Goal: Task Accomplishment & Management: Use online tool/utility

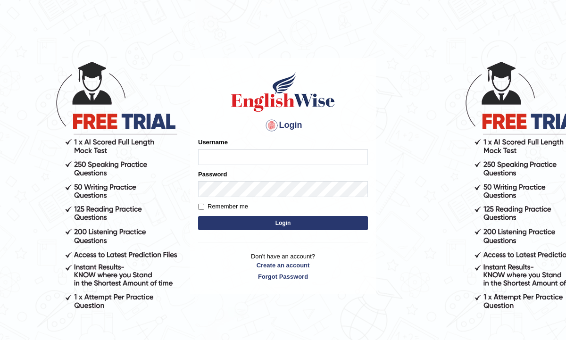
type input "amritpalkaurmalhi"
click at [235, 223] on button "Login" at bounding box center [283, 223] width 170 height 14
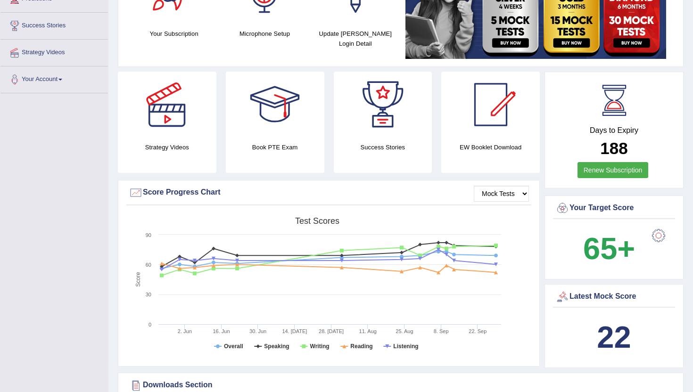
scroll to position [170, 0]
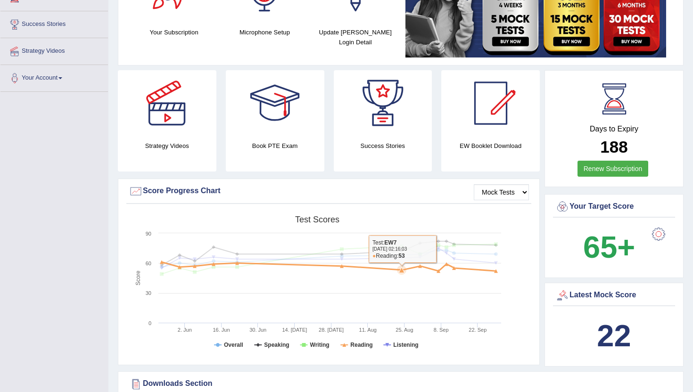
click at [390, 268] on icon at bounding box center [329, 266] width 344 height 9
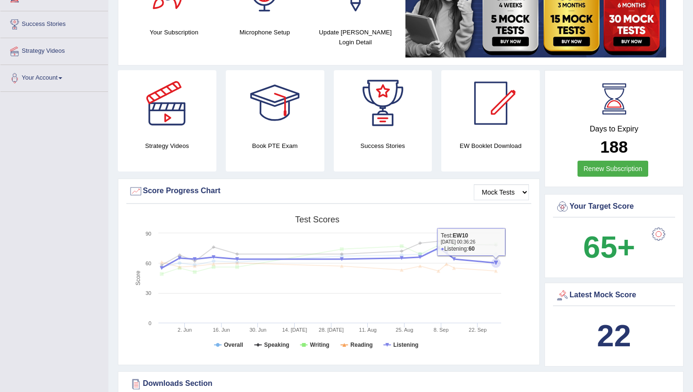
scroll to position [170, 0]
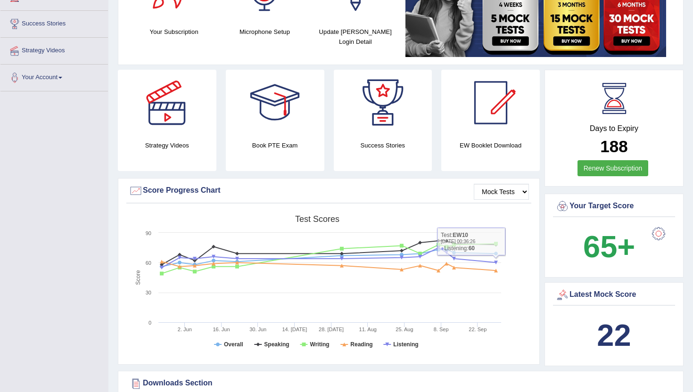
click at [545, 340] on div "Latest Mock Score 22" at bounding box center [614, 324] width 139 height 84
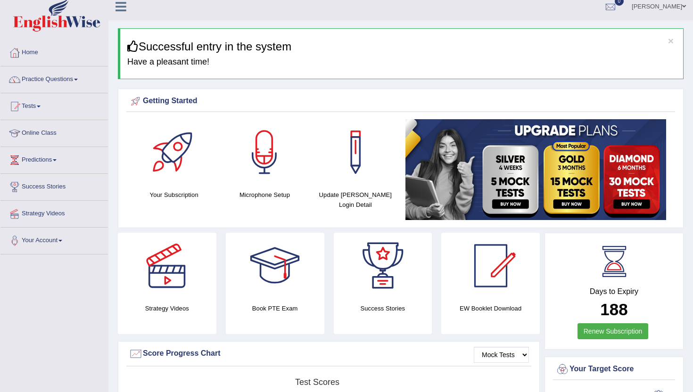
scroll to position [0, 0]
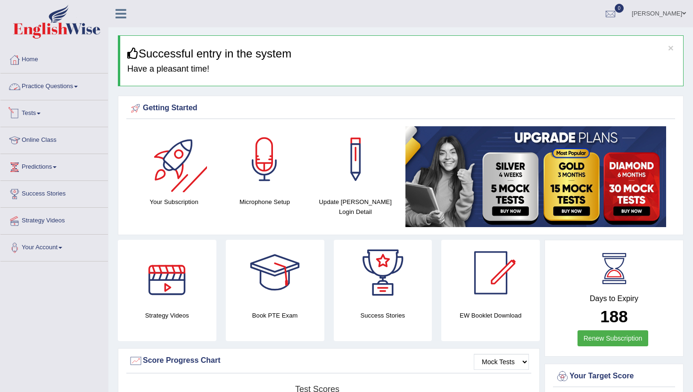
click at [57, 87] on link "Practice Questions" at bounding box center [54, 86] width 108 height 24
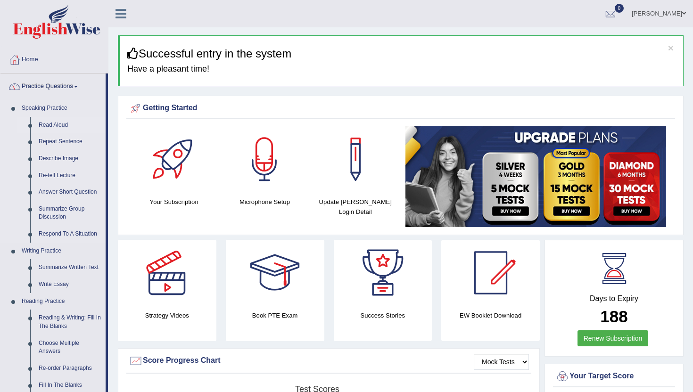
click at [51, 121] on link "Read Aloud" at bounding box center [69, 125] width 71 height 17
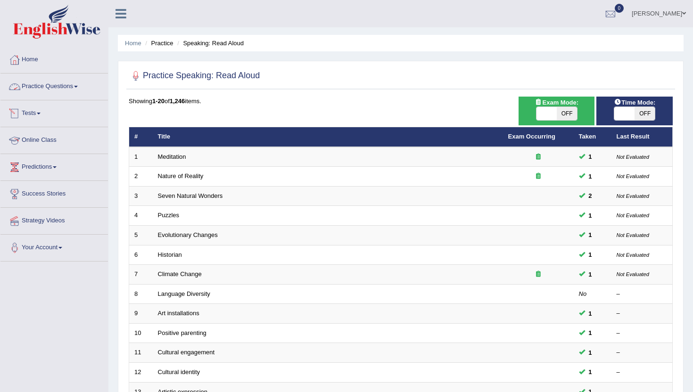
click at [42, 88] on link "Practice Questions" at bounding box center [54, 86] width 108 height 24
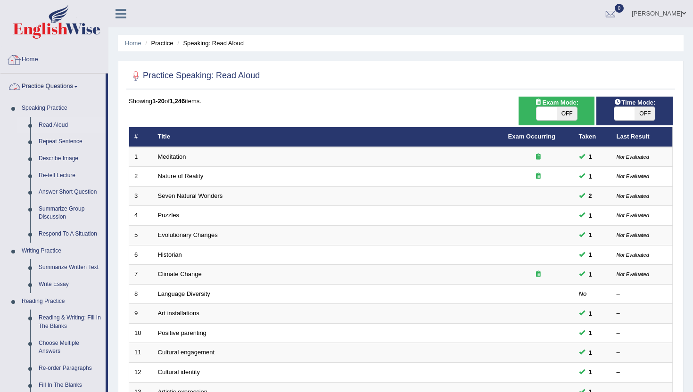
click at [28, 54] on link "Home" at bounding box center [54, 59] width 108 height 24
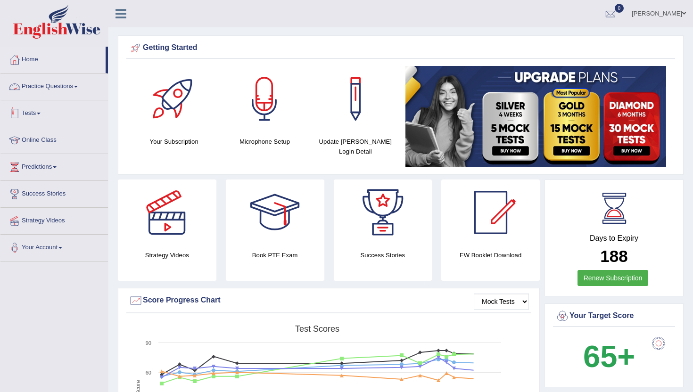
click at [30, 114] on link "Tests" at bounding box center [54, 112] width 108 height 24
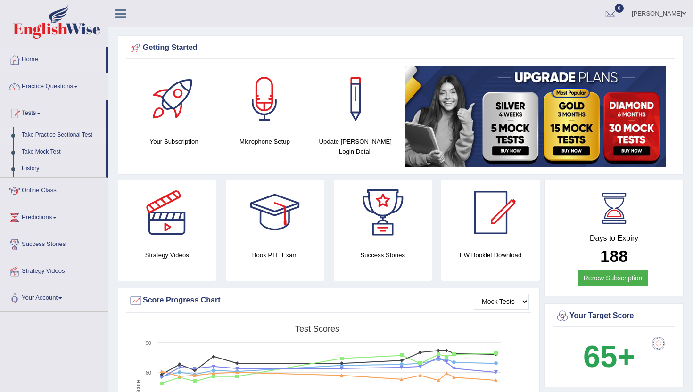
click at [46, 133] on link "Take Practice Sectional Test" at bounding box center [61, 135] width 88 height 17
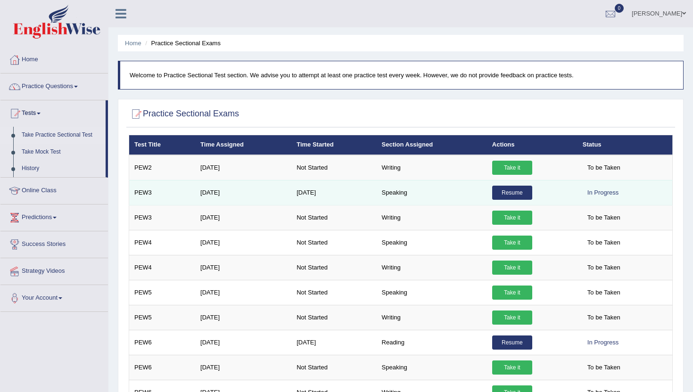
click at [513, 191] on link "Resume" at bounding box center [512, 193] width 40 height 14
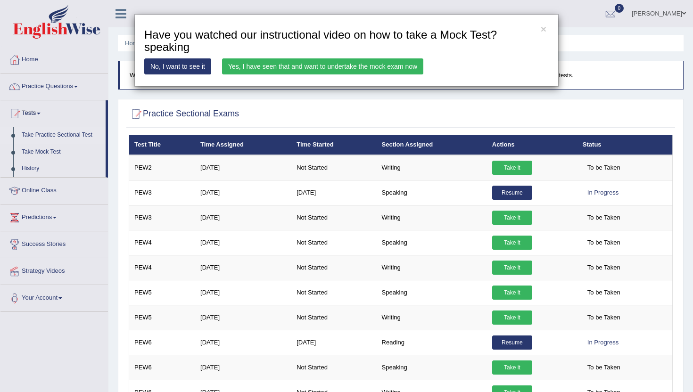
click at [393, 68] on link "Yes, I have seen that and want to undertake the mock exam now" at bounding box center [322, 66] width 201 height 16
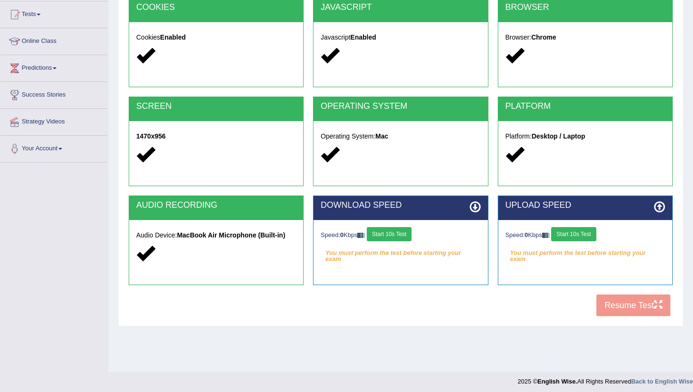
scroll to position [103, 0]
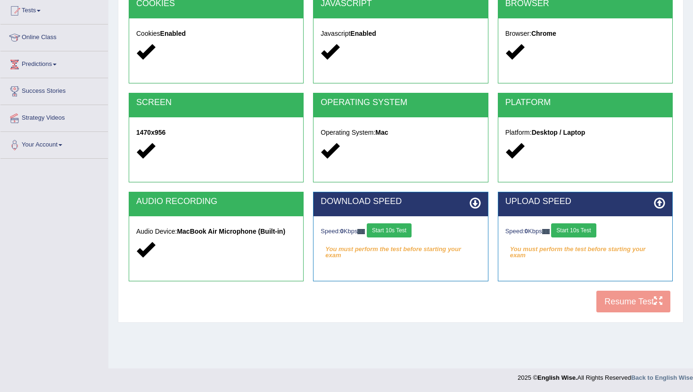
click at [403, 233] on button "Start 10s Test" at bounding box center [389, 231] width 45 height 14
click at [589, 236] on button "Start 10s Test" at bounding box center [573, 231] width 45 height 14
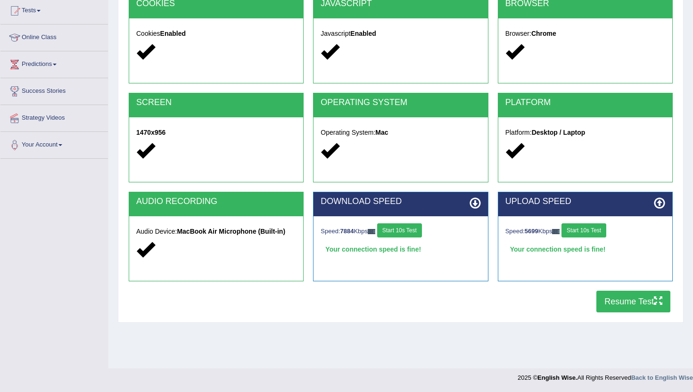
click at [627, 306] on button "Resume Test" at bounding box center [634, 302] width 74 height 22
